Goal: Find contact information: Find contact information

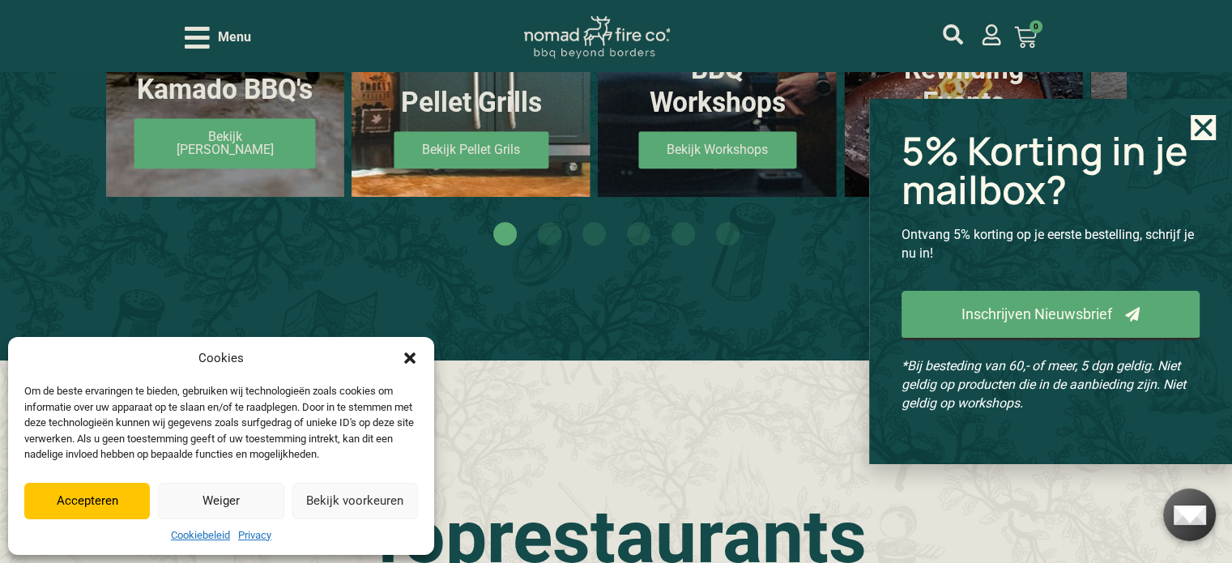
scroll to position [1053, 0]
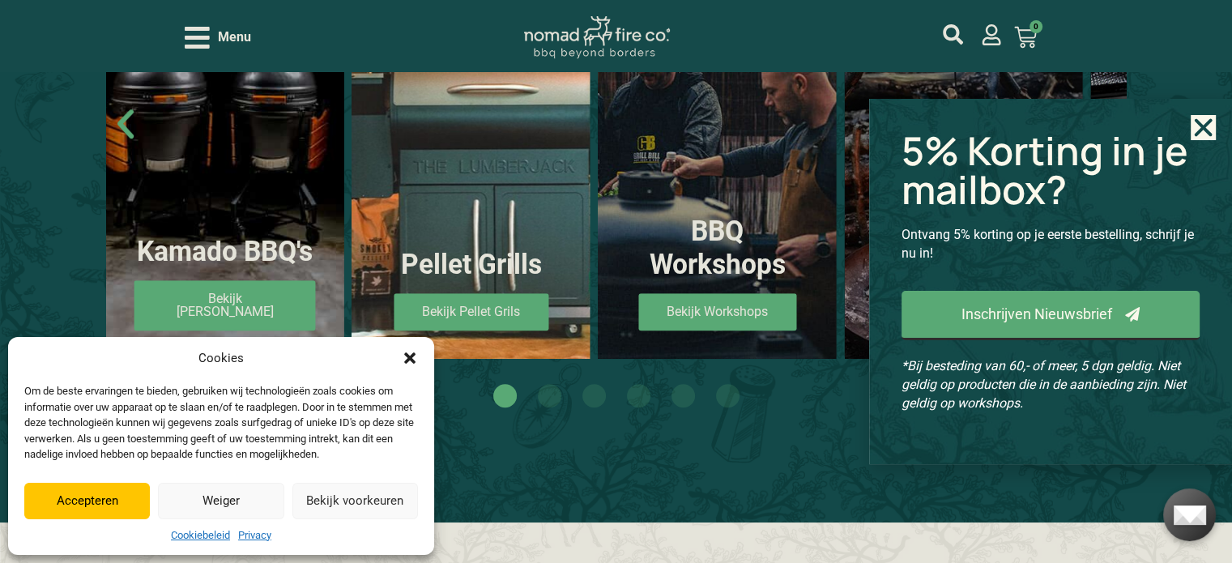
click at [1198, 128] on icon "Close" at bounding box center [1202, 127] width 25 height 25
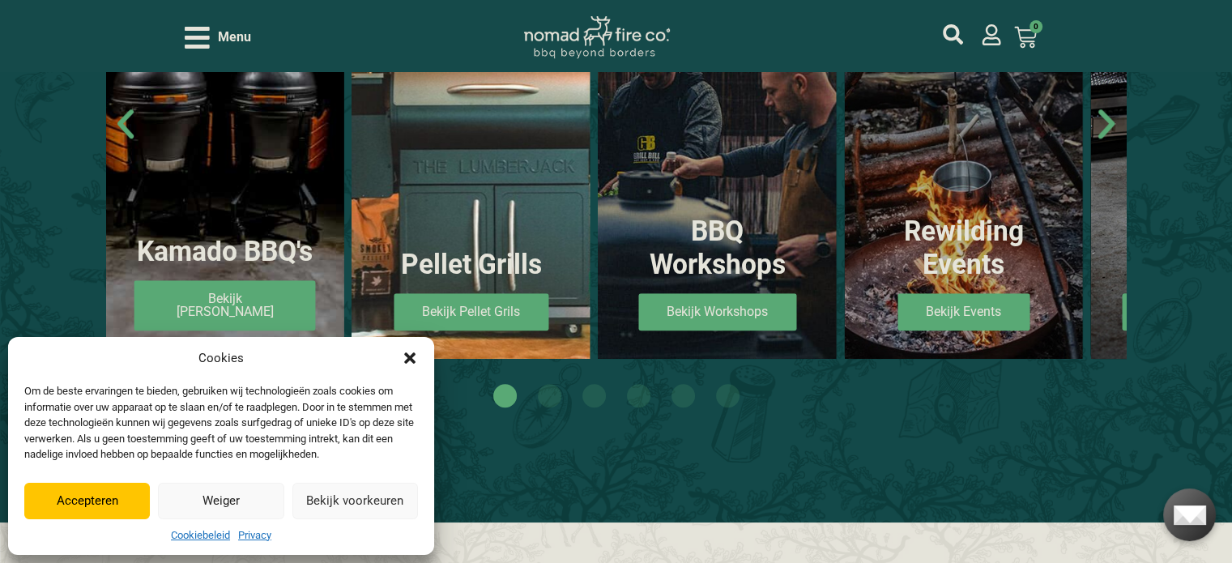
click at [236, 498] on button "Weiger" at bounding box center [221, 501] width 126 height 36
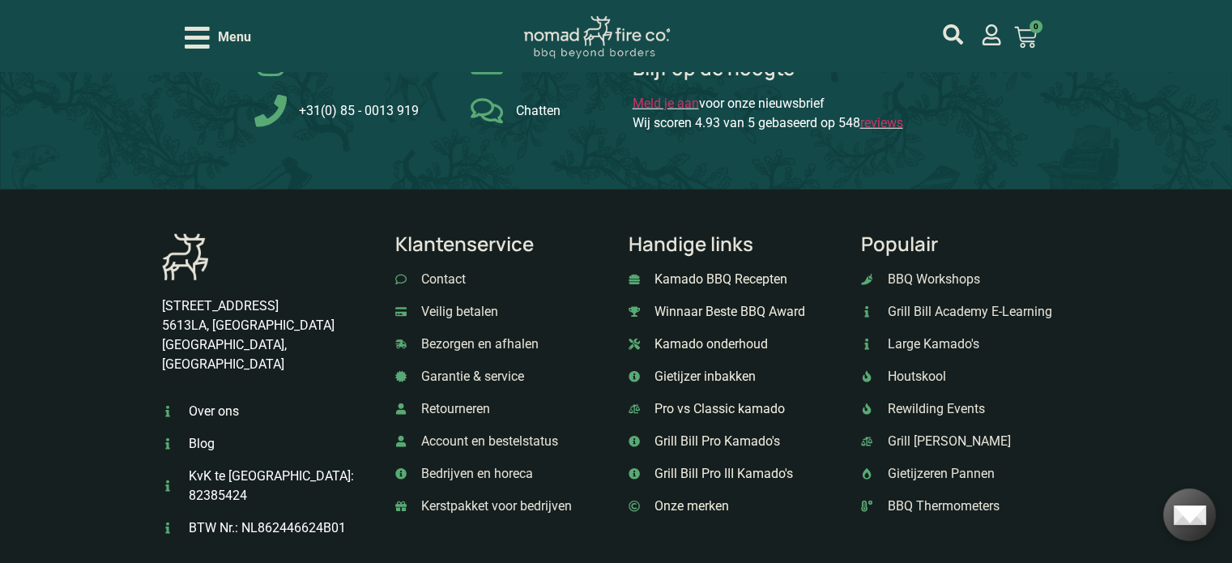
scroll to position [4373, 0]
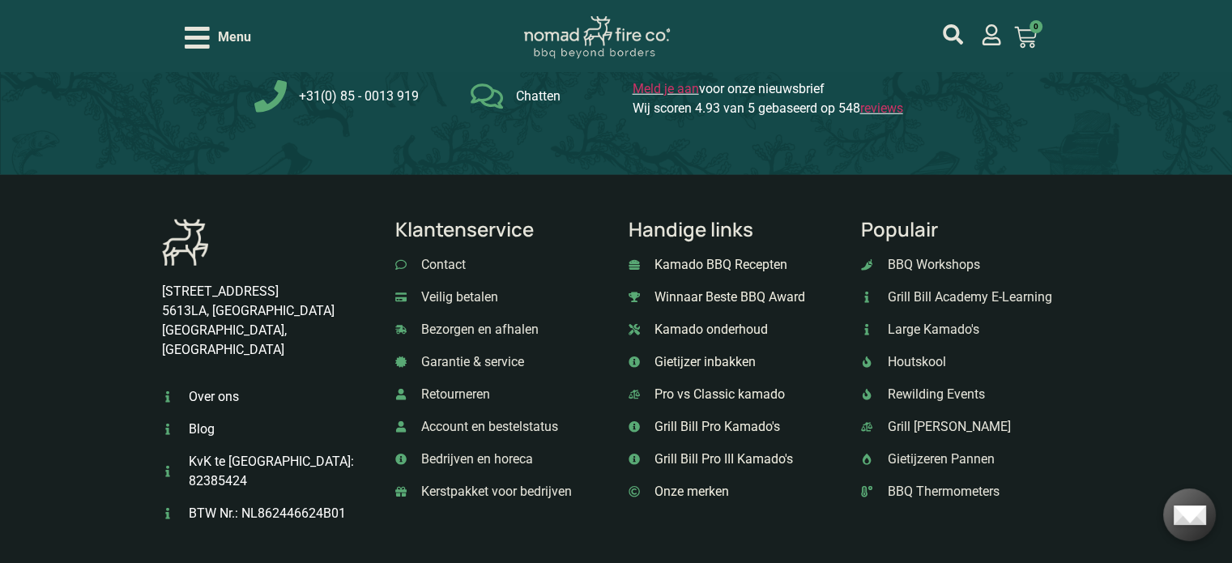
click at [450, 255] on span "Contact" at bounding box center [441, 264] width 49 height 19
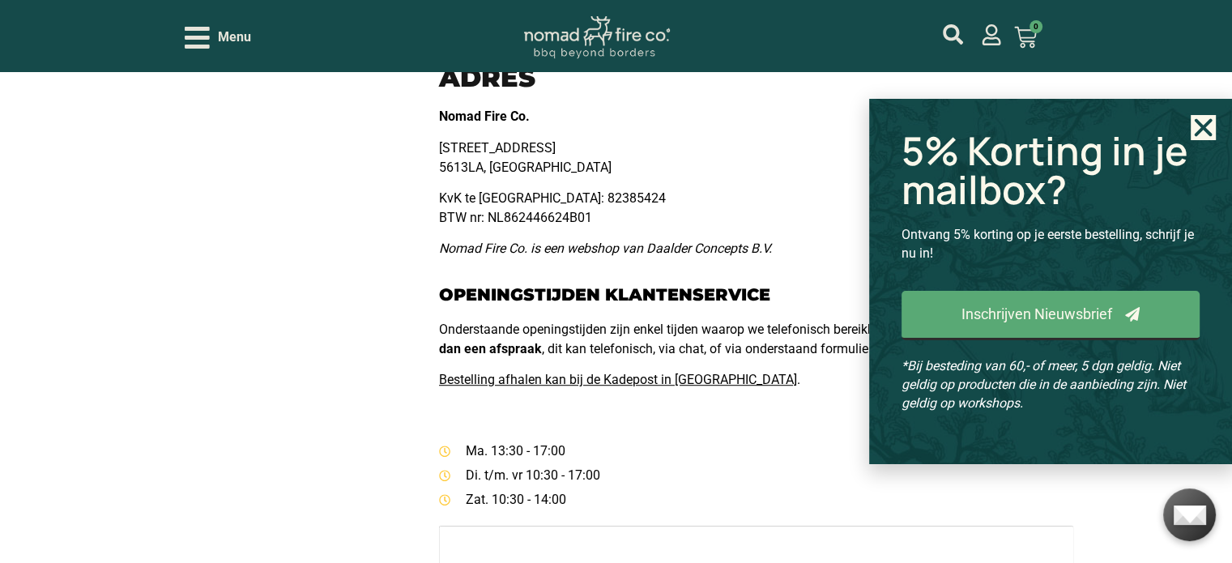
scroll to position [972, 0]
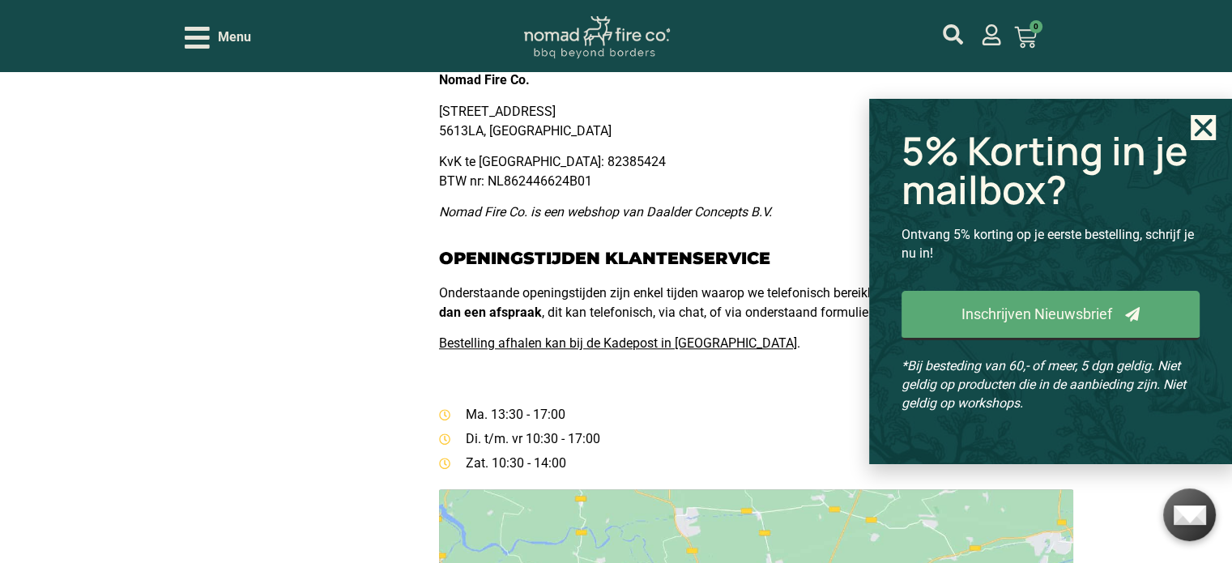
click at [1205, 130] on use "Close" at bounding box center [1203, 128] width 18 height 18
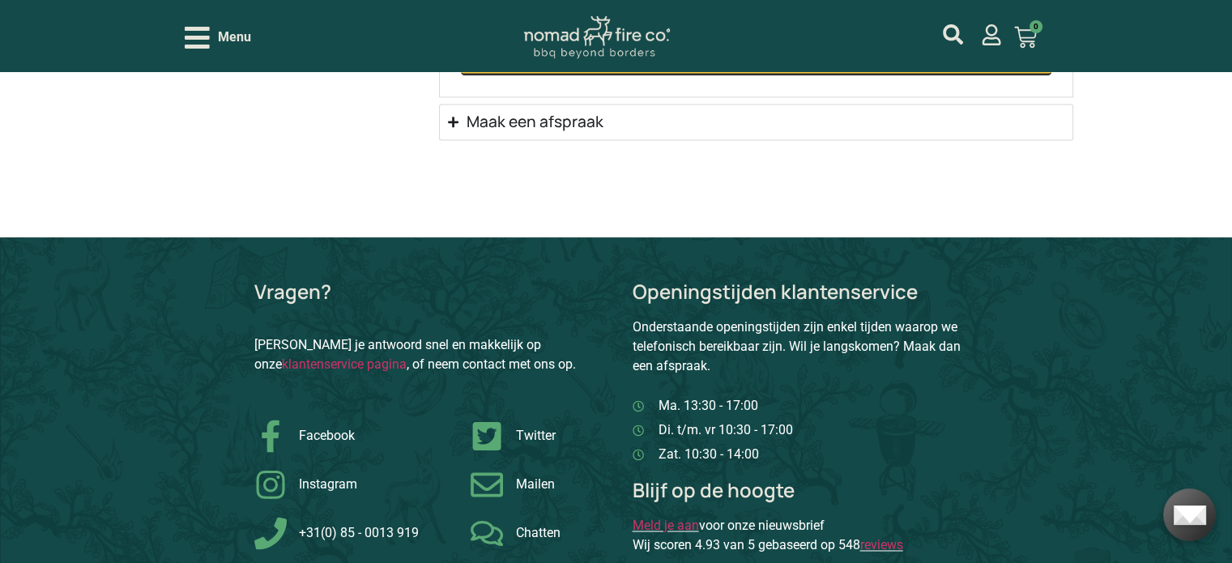
scroll to position [2186, 0]
